Goal: Entertainment & Leisure: Consume media (video, audio)

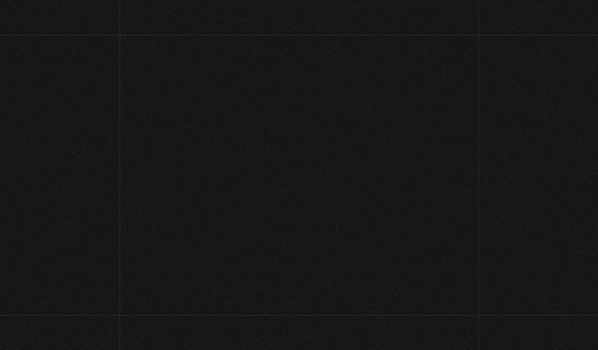
scroll to position [115, 0]
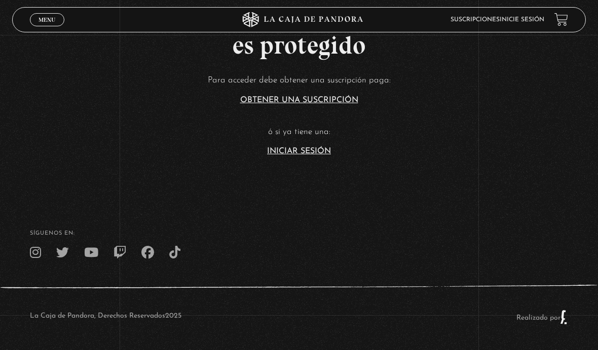
click at [308, 147] on link "Iniciar Sesión" at bounding box center [299, 151] width 64 height 8
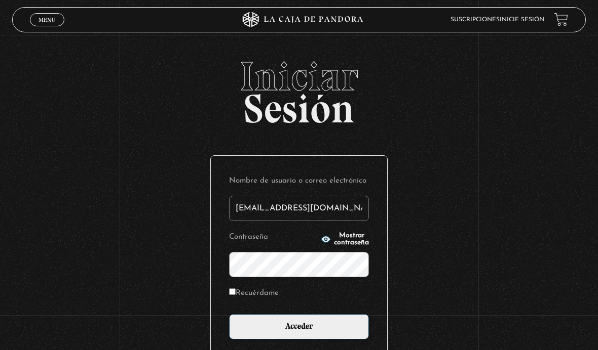
type input "marguiss24@yahoo.com"
click at [299, 333] on input "Acceder" at bounding box center [299, 326] width 140 height 25
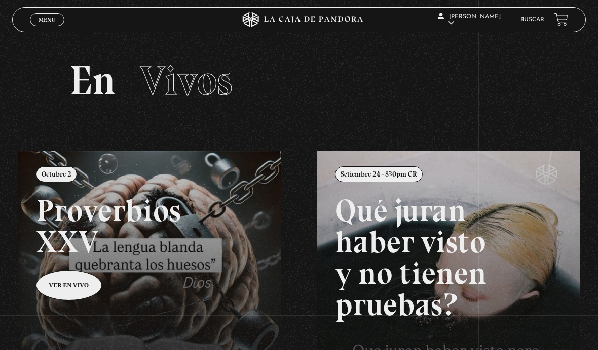
click at [39, 19] on span "Menu" at bounding box center [46, 20] width 17 height 6
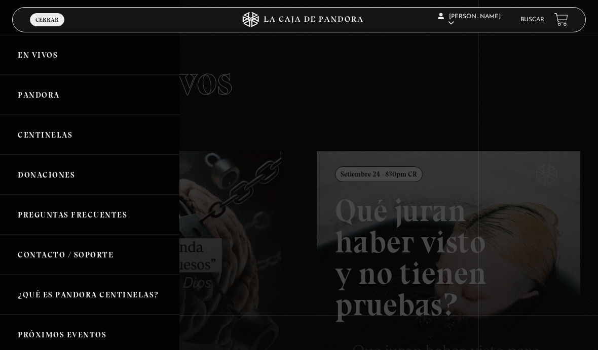
click at [33, 57] on link "En vivos" at bounding box center [89, 55] width 179 height 40
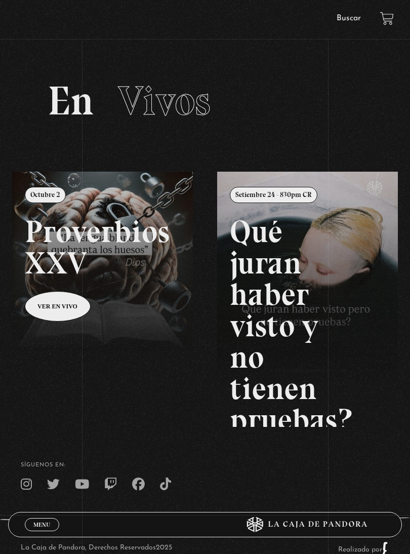
click at [34, 518] on link "Menu Cerrar" at bounding box center [42, 524] width 34 height 13
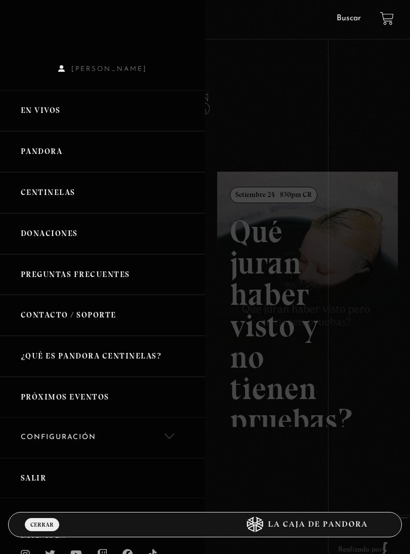
click at [38, 113] on link "En vivos" at bounding box center [102, 110] width 205 height 41
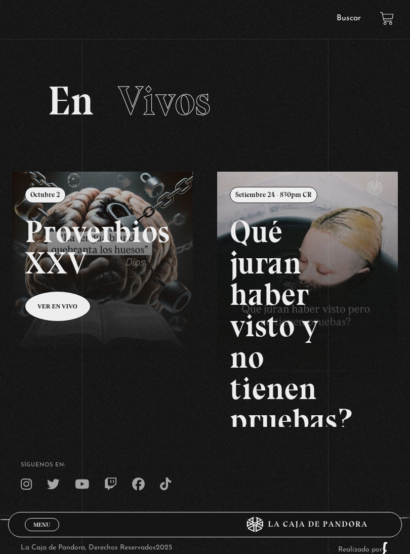
click at [41, 527] on span "Menu" at bounding box center [41, 525] width 17 height 6
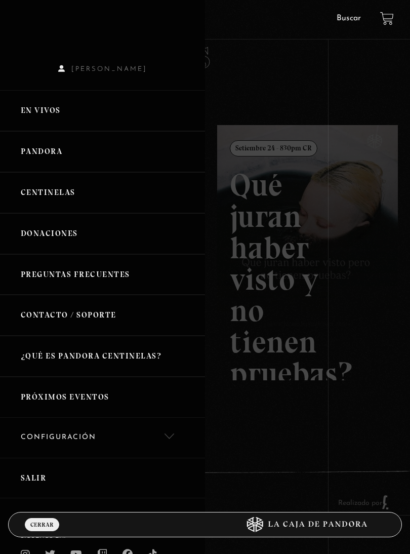
click at [55, 108] on link "En vivos" at bounding box center [102, 110] width 205 height 41
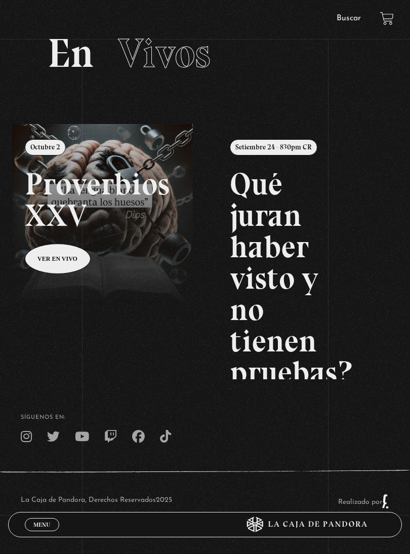
scroll to position [47, 0]
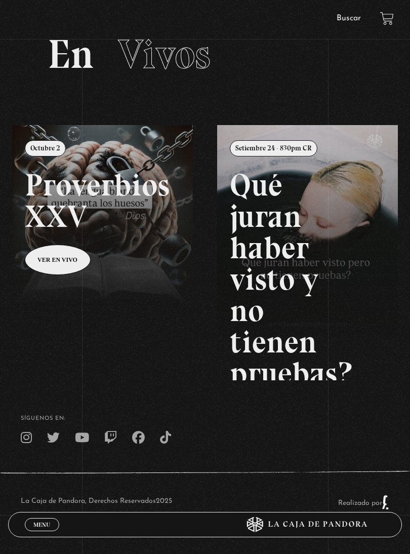
click at [54, 265] on link at bounding box center [217, 402] width 410 height 554
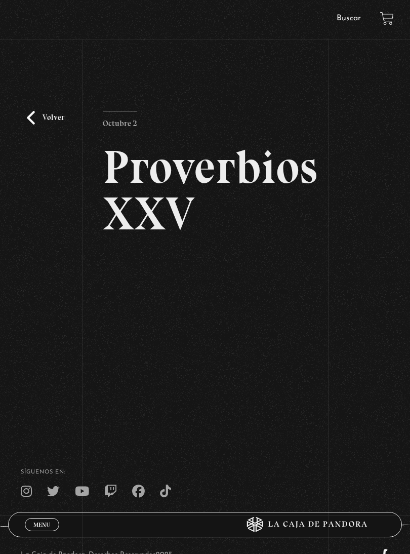
click at [37, 122] on link "Volver" at bounding box center [45, 118] width 37 height 14
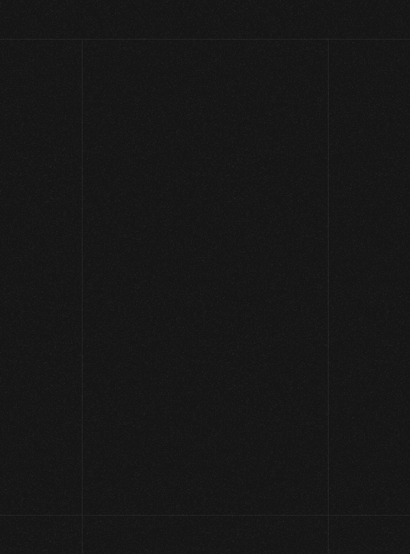
scroll to position [62, 0]
click at [29, 119] on link at bounding box center [217, 396] width 410 height 554
click at [162, 157] on h2 "Proverbios XXV" at bounding box center [205, 190] width 205 height 93
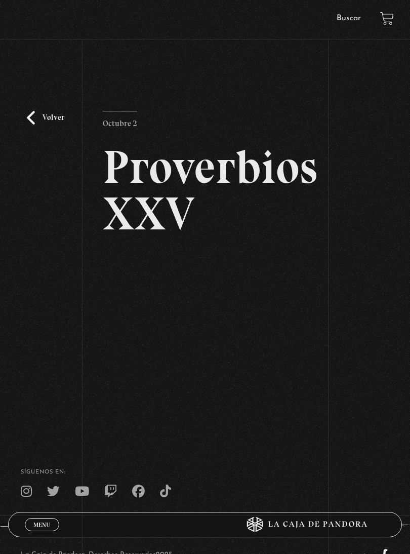
click at [30, 117] on link "Volver" at bounding box center [45, 118] width 37 height 14
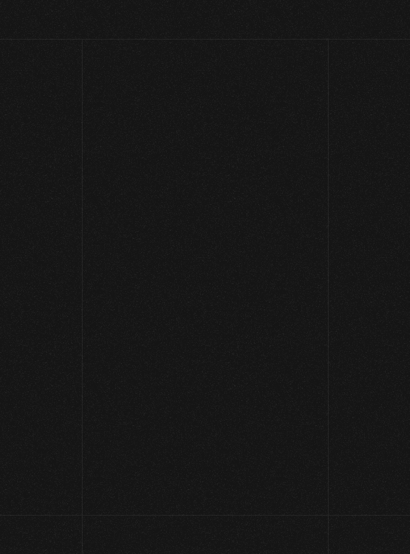
scroll to position [62, 0]
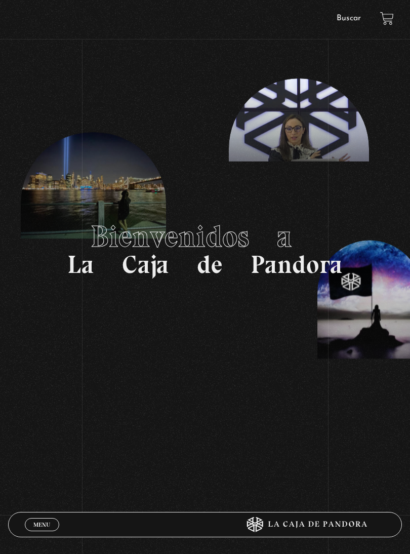
click at [32, 522] on link "Menu Cerrar" at bounding box center [42, 524] width 34 height 13
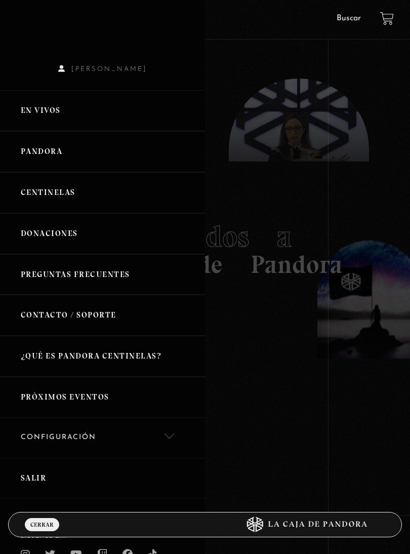
click at [42, 116] on link "En vivos" at bounding box center [102, 110] width 205 height 41
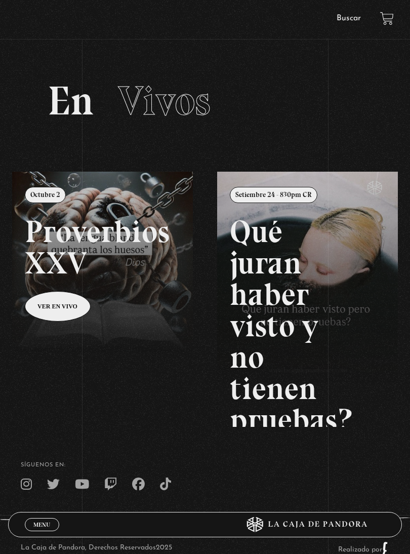
click at [42, 527] on span "Menu" at bounding box center [41, 525] width 17 height 6
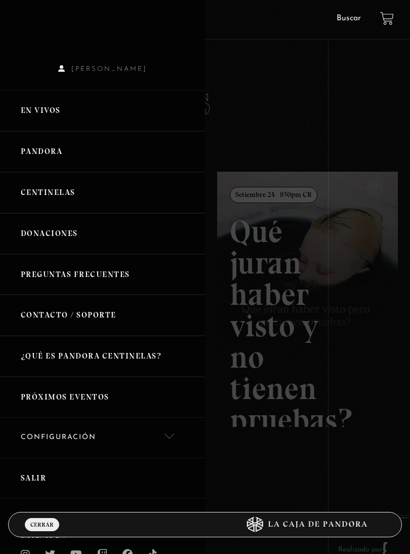
click at [29, 471] on link "Salir" at bounding box center [102, 478] width 205 height 41
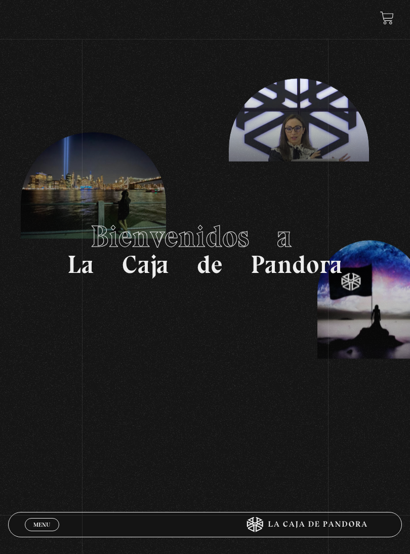
click at [37, 524] on span "Menu" at bounding box center [41, 525] width 17 height 6
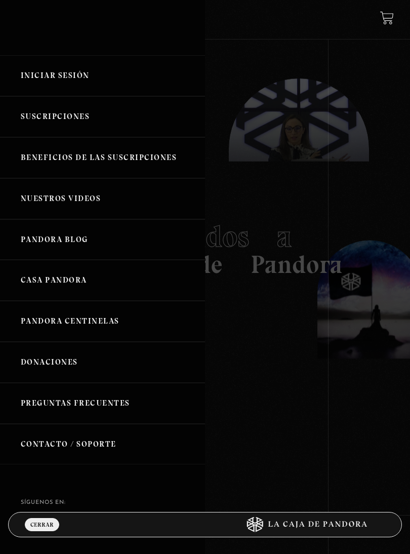
click at [36, 74] on link "Iniciar Sesión" at bounding box center [102, 75] width 205 height 41
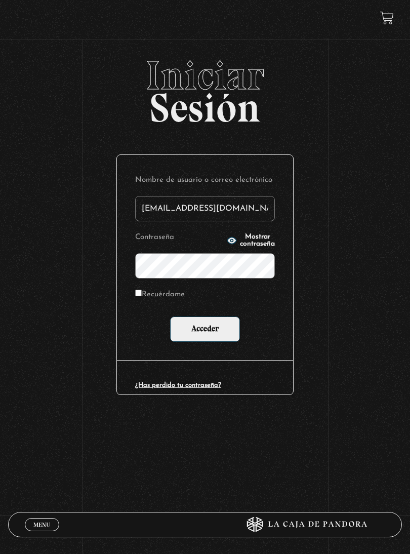
type input "marguiss24@yahoo.com"
click at [205, 329] on input "Acceder" at bounding box center [205, 329] width 70 height 25
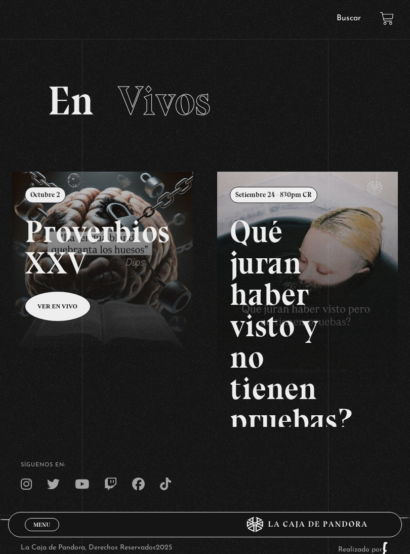
click at [45, 527] on span "Menu" at bounding box center [41, 525] width 17 height 6
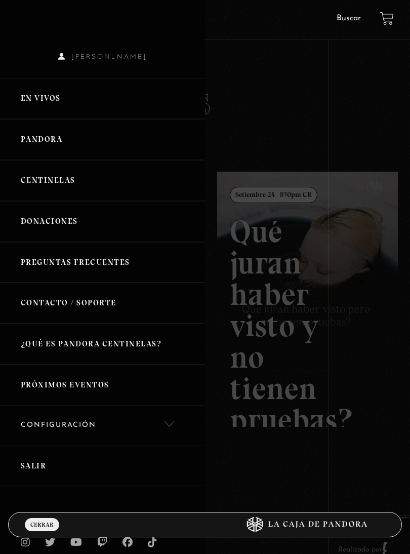
scroll to position [15, 0]
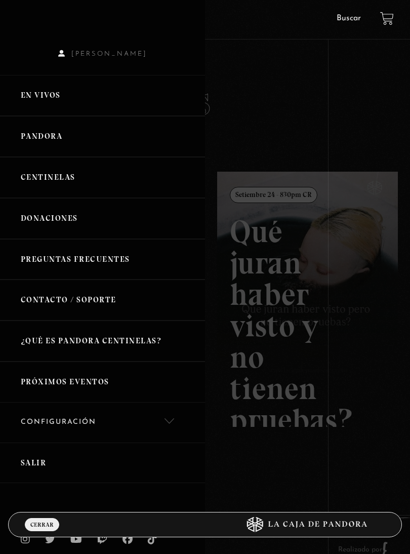
click at [66, 374] on link "Próximos Eventos" at bounding box center [102, 382] width 205 height 41
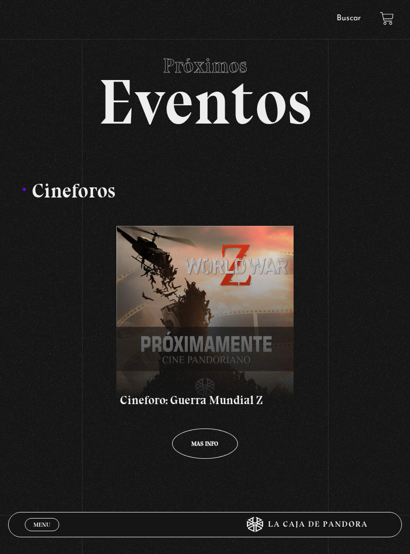
click at [19, 513] on header "Menu Cerrar [PERSON_NAME] En vivos Pandora Centinelas Mi cuenta Salir [GEOGRAPH…" at bounding box center [205, 524] width 394 height 25
click at [36, 530] on span "Cerrar" at bounding box center [42, 533] width 24 height 7
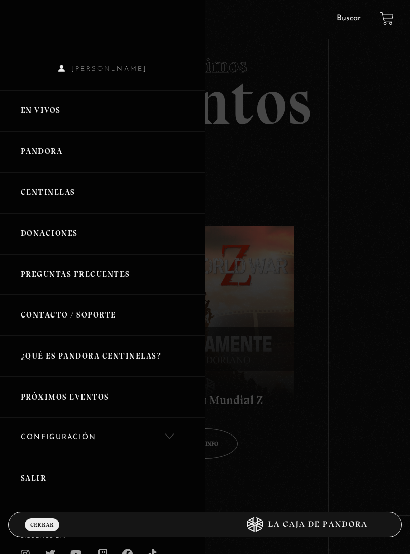
click at [36, 153] on link "Pandora" at bounding box center [102, 151] width 205 height 41
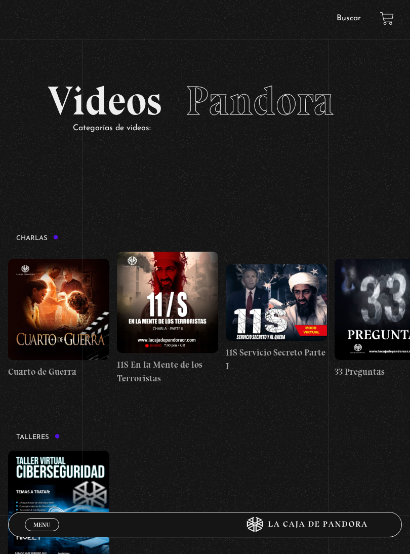
click at [35, 522] on span "Menu" at bounding box center [41, 525] width 17 height 6
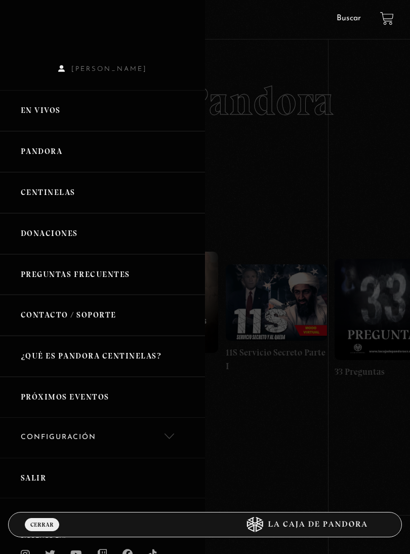
click at [30, 108] on link "En vivos" at bounding box center [102, 110] width 205 height 41
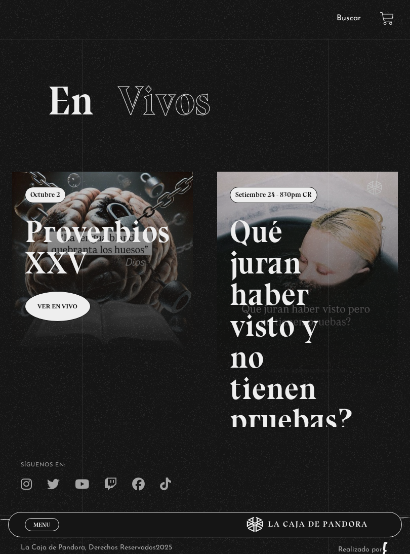
click at [38, 527] on span "Menu" at bounding box center [41, 525] width 17 height 6
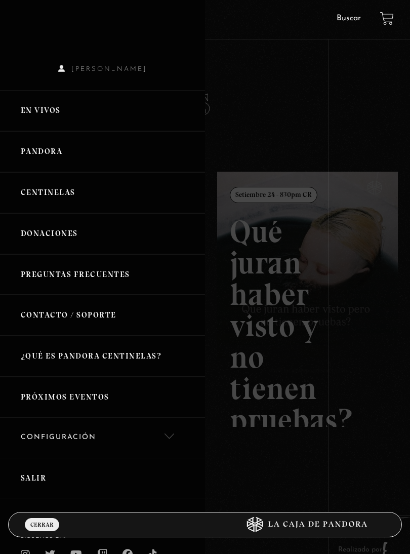
click at [31, 470] on link "Salir" at bounding box center [102, 478] width 205 height 41
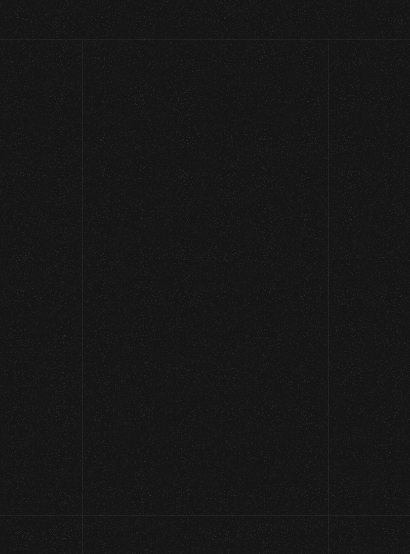
click at [30, 473] on section "Bienvenidos a La Caja de Pandora" at bounding box center [205, 249] width 410 height 499
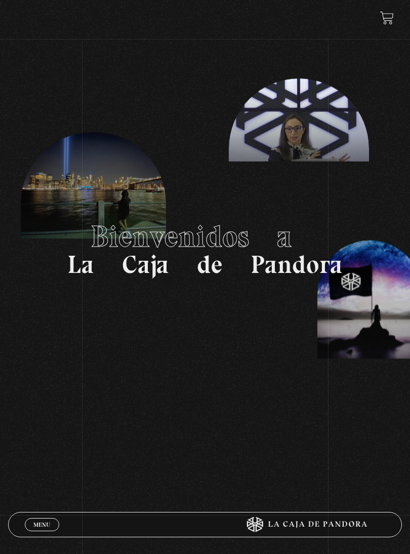
click at [37, 522] on span "Menu" at bounding box center [41, 525] width 17 height 6
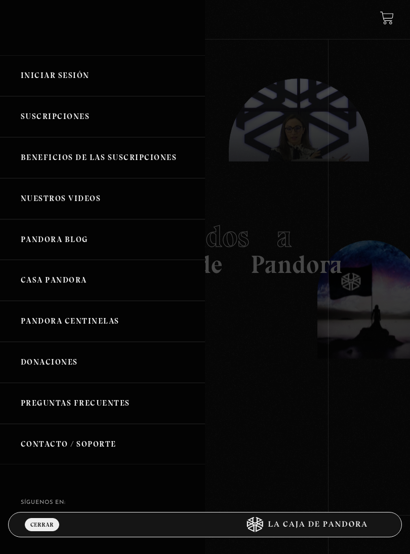
click at [36, 76] on link "Iniciar Sesión" at bounding box center [102, 75] width 205 height 41
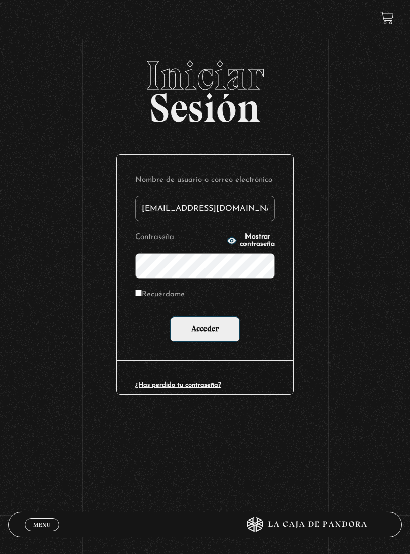
type input "marguiss24@yahoo.com"
click at [205, 329] on input "Acceder" at bounding box center [205, 329] width 70 height 25
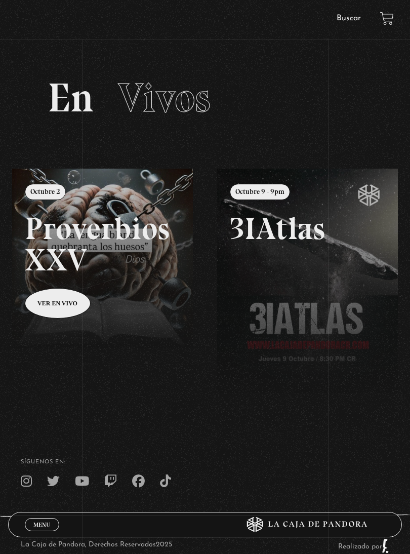
scroll to position [2, 0]
